Goal: Find specific page/section: Find specific page/section

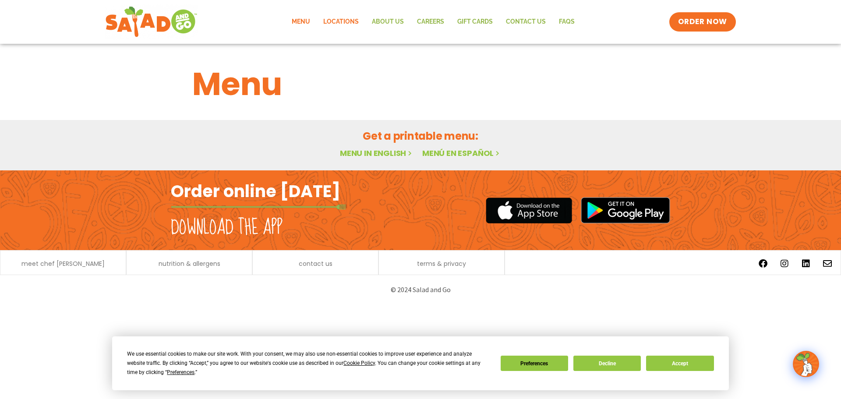
click at [346, 20] on link "Locations" at bounding box center [341, 22] width 49 height 20
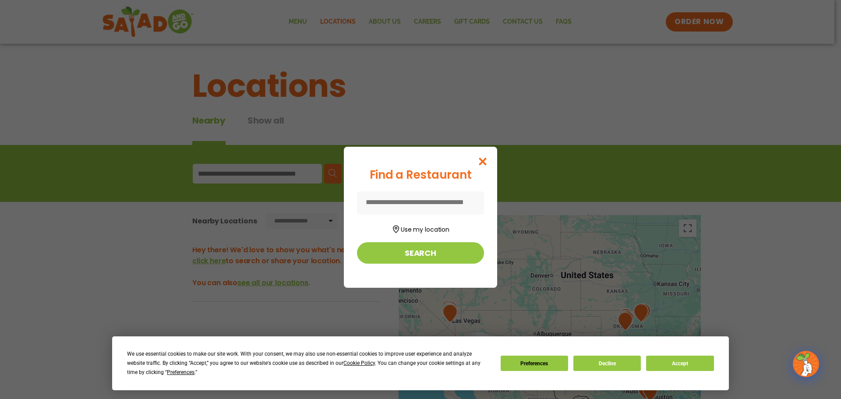
click at [426, 198] on input at bounding box center [420, 202] width 127 height 23
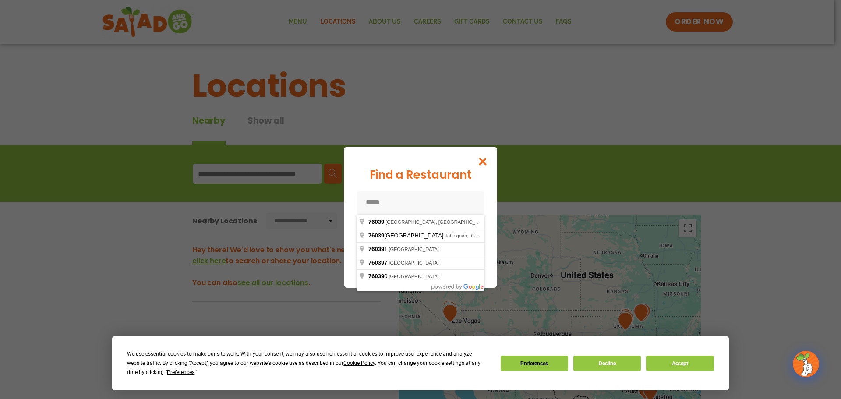
click at [403, 204] on input "*****" at bounding box center [420, 202] width 127 height 23
type input "**********"
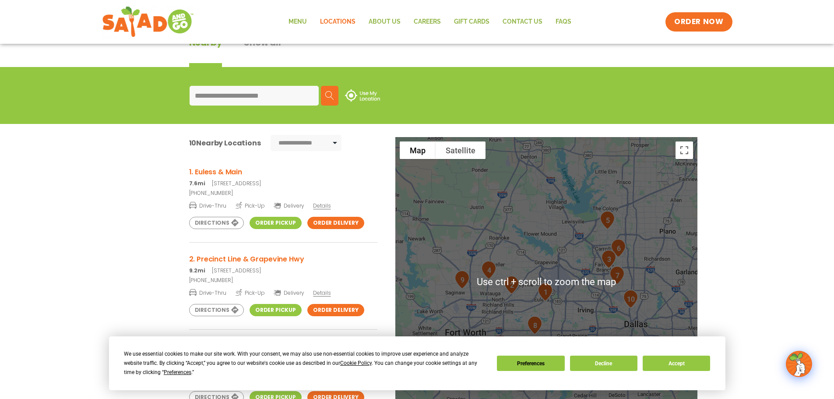
scroll to position [131, 0]
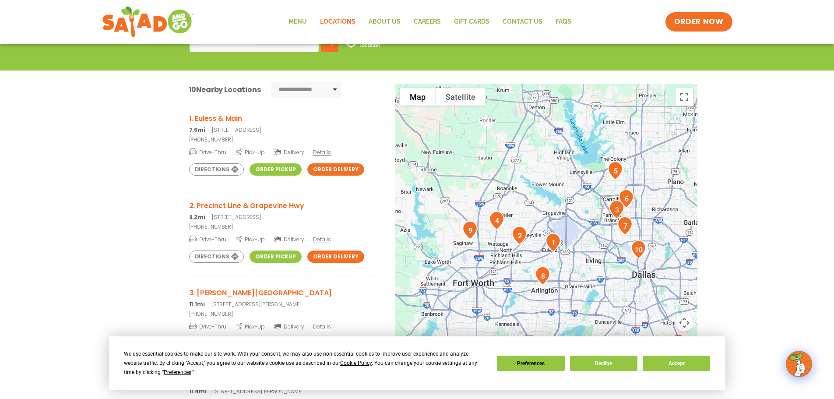
drag, startPoint x: 564, startPoint y: 194, endPoint x: 573, endPoint y: 199, distance: 10.4
click at [573, 199] on div at bounding box center [546, 229] width 302 height 290
click at [561, 196] on div at bounding box center [546, 229] width 302 height 290
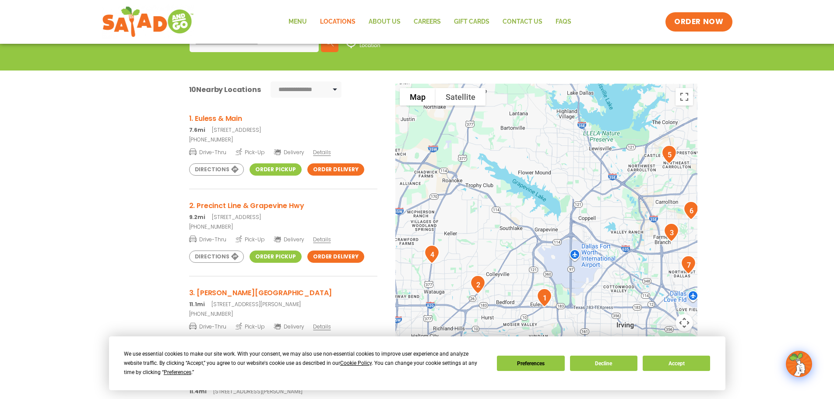
click at [563, 191] on div at bounding box center [546, 229] width 302 height 290
click at [562, 191] on div at bounding box center [546, 229] width 302 height 290
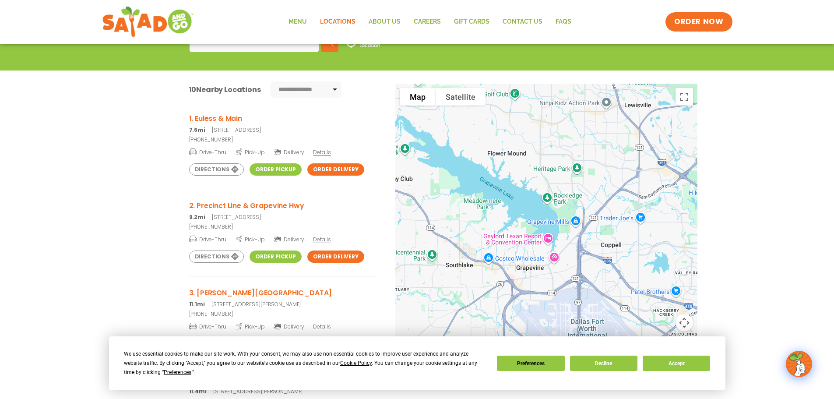
click at [547, 180] on div at bounding box center [546, 229] width 302 height 290
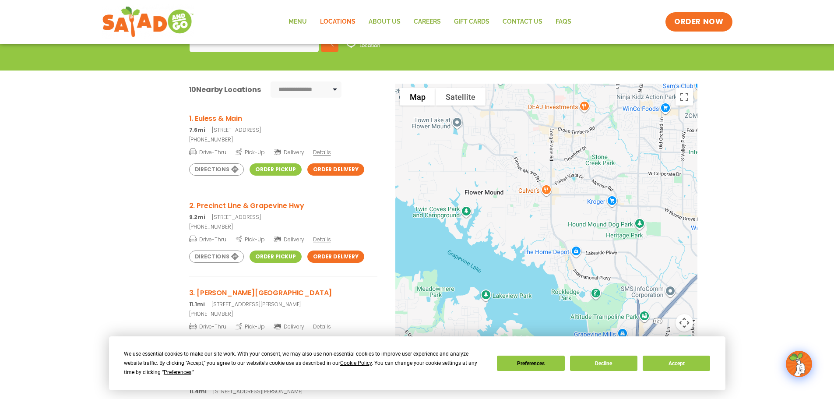
drag, startPoint x: 535, startPoint y: 159, endPoint x: 554, endPoint y: 223, distance: 67.0
click at [553, 227] on div at bounding box center [546, 229] width 302 height 290
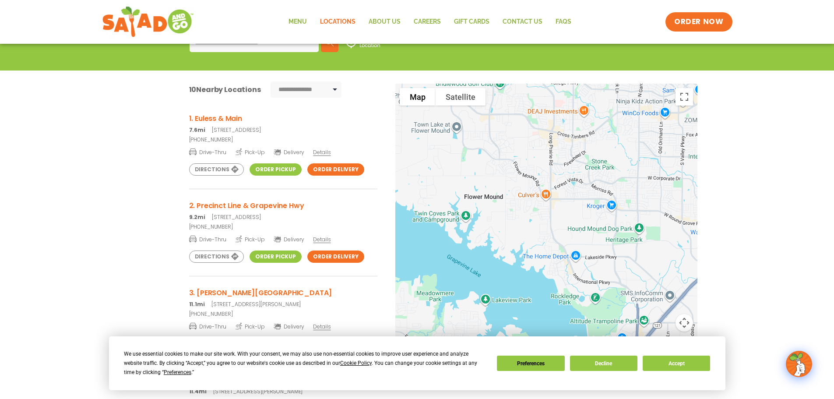
click at [559, 204] on div at bounding box center [546, 229] width 302 height 290
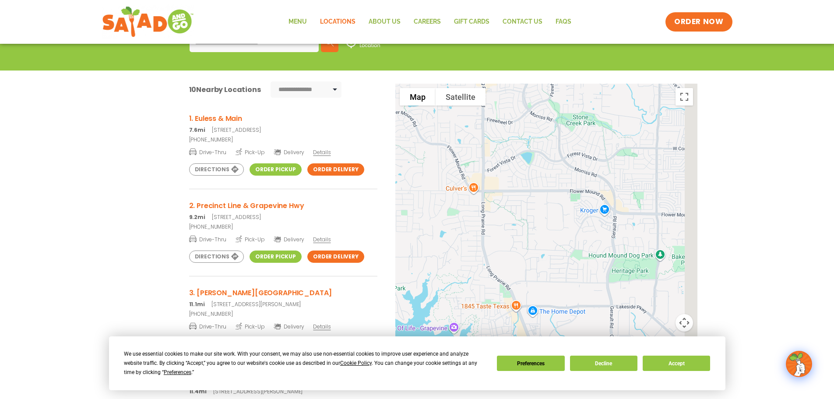
drag, startPoint x: 567, startPoint y: 203, endPoint x: 517, endPoint y: 199, distance: 50.1
click at [503, 200] on div at bounding box center [546, 229] width 302 height 290
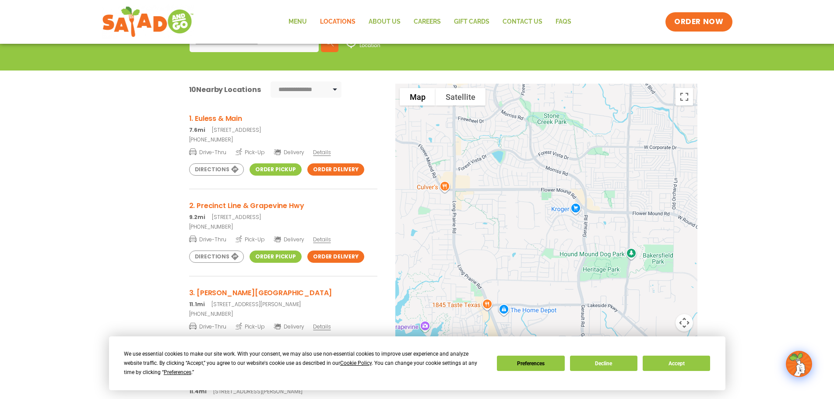
click at [572, 194] on div at bounding box center [546, 229] width 302 height 290
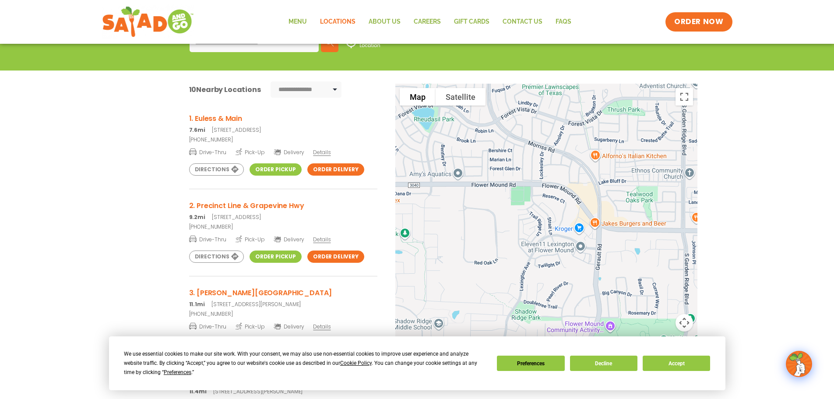
click at [577, 199] on div at bounding box center [546, 229] width 302 height 290
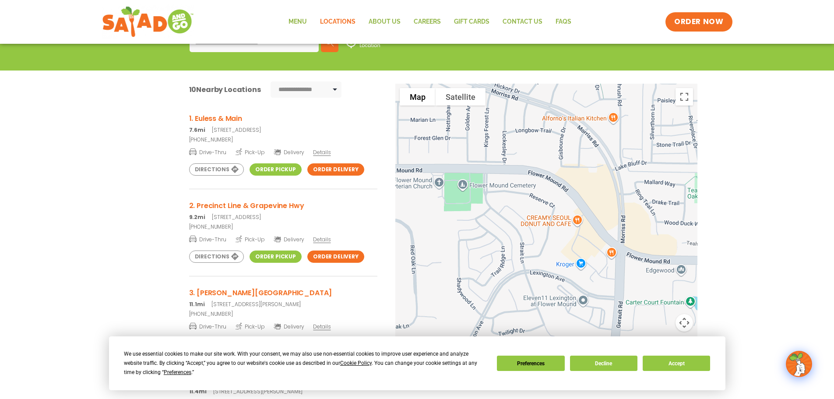
click at [575, 209] on div at bounding box center [546, 229] width 302 height 290
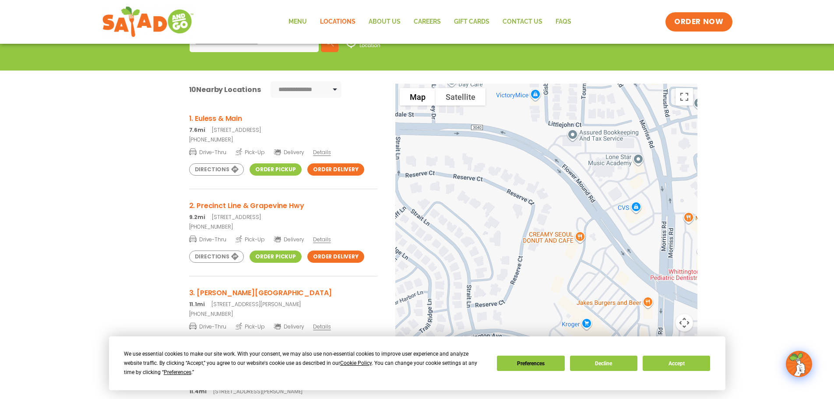
click at [578, 208] on div at bounding box center [546, 229] width 302 height 290
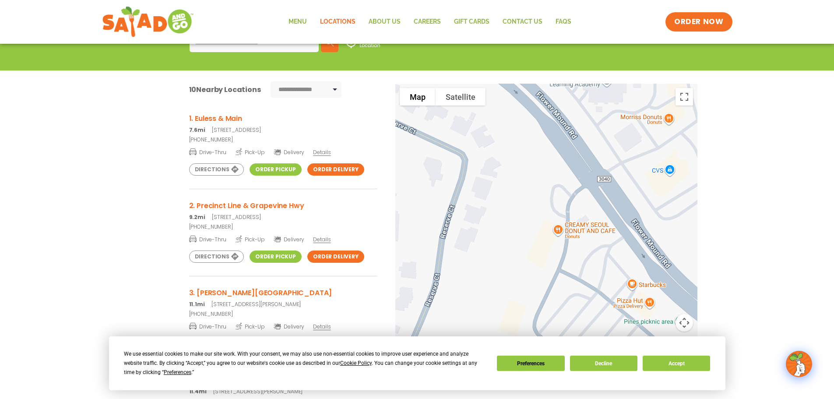
drag, startPoint x: 619, startPoint y: 275, endPoint x: 580, endPoint y: 238, distance: 54.2
click at [583, 225] on div at bounding box center [546, 229] width 302 height 290
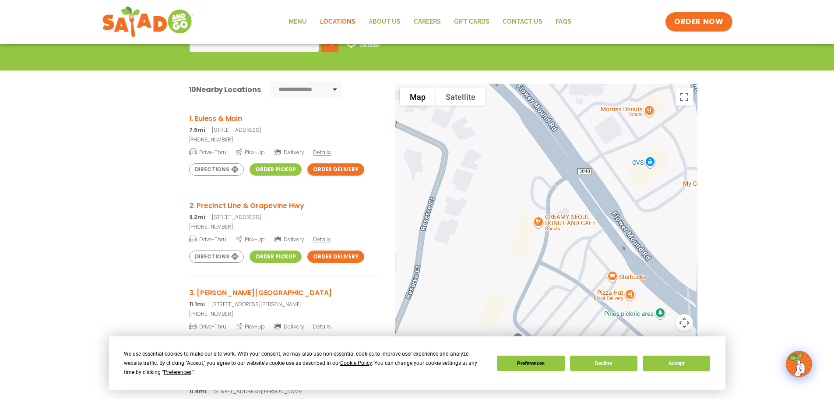
click at [574, 252] on div at bounding box center [546, 229] width 302 height 290
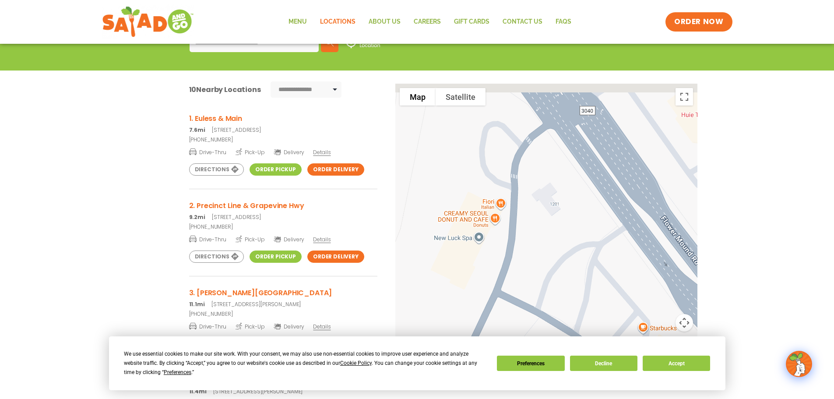
drag, startPoint x: 591, startPoint y: 230, endPoint x: 583, endPoint y: 252, distance: 23.0
click at [583, 252] on div at bounding box center [546, 229] width 302 height 290
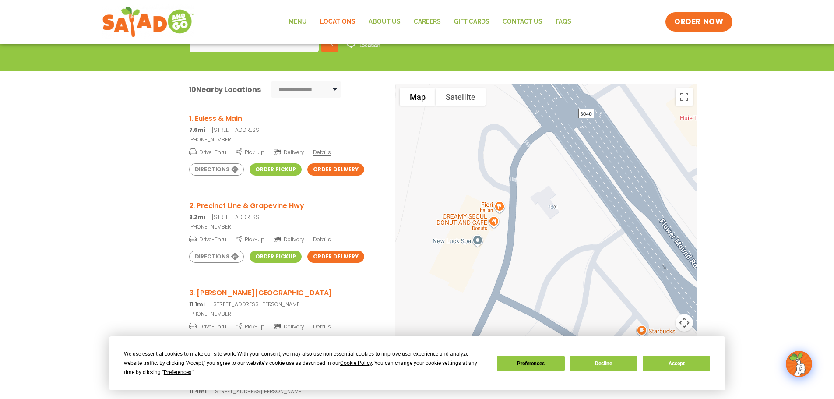
click at [551, 207] on div at bounding box center [546, 229] width 302 height 290
